Goal: Transaction & Acquisition: Purchase product/service

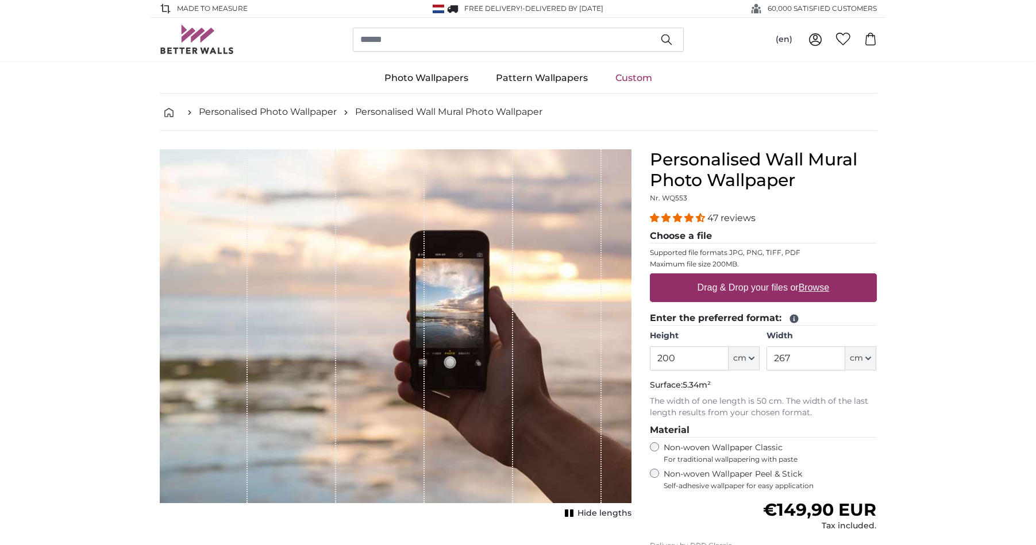
drag, startPoint x: 692, startPoint y: 359, endPoint x: 647, endPoint y: 353, distance: 45.8
click at [647, 353] on div "Personalised Wall Mural Photo Wallpaper Nr. WQ553 47 reviews Choose a file Supp…" at bounding box center [762, 418] width 245 height 538
type input "150"
drag, startPoint x: 794, startPoint y: 359, endPoint x: 765, endPoint y: 353, distance: 29.9
click at [765, 353] on div "Height 150 ft cm Centimeter (cm) Inches (inch) Feet (ft. in.) Width 267 ft cm C…" at bounding box center [763, 350] width 227 height 40
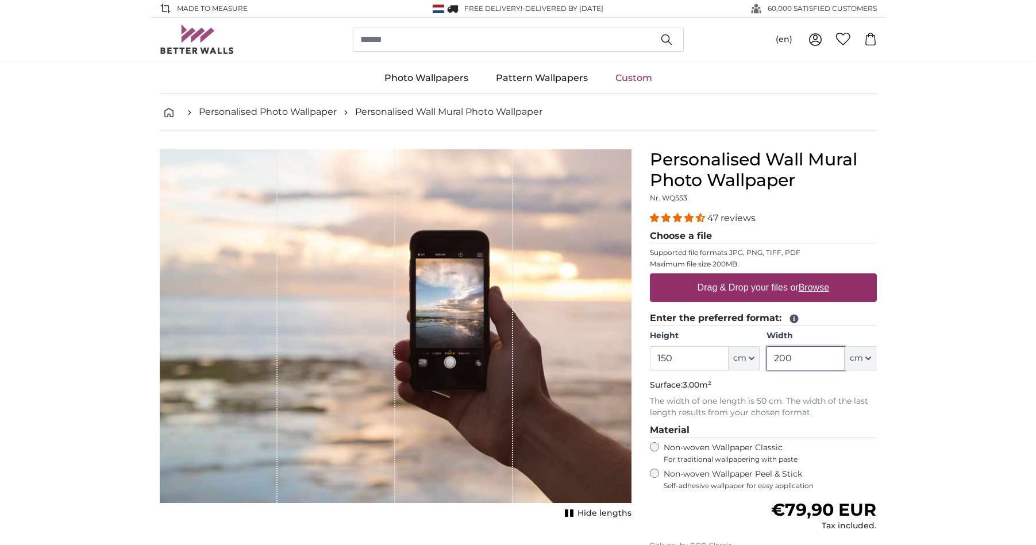
type input "200"
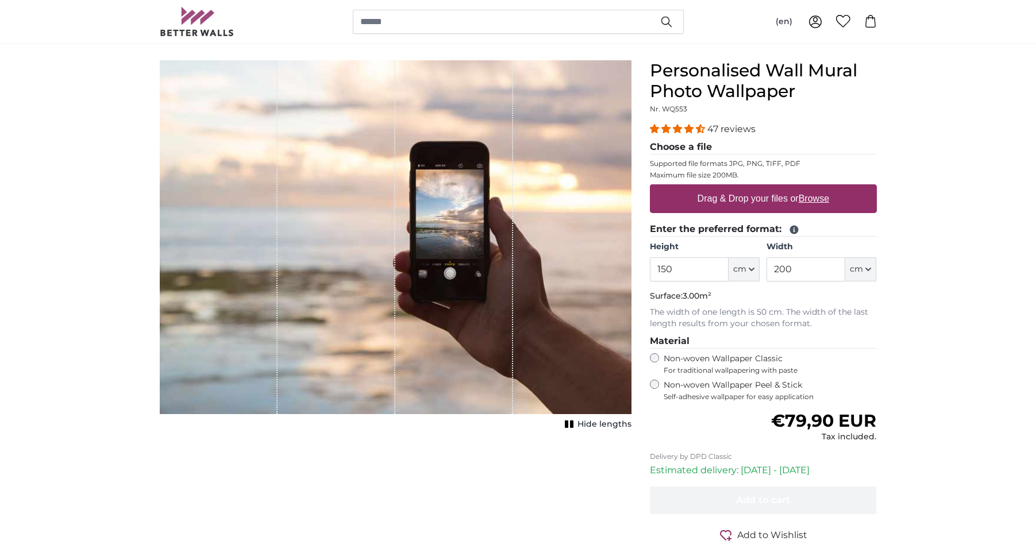
scroll to position [115, 0]
